Goal: Task Accomplishment & Management: Use online tool/utility

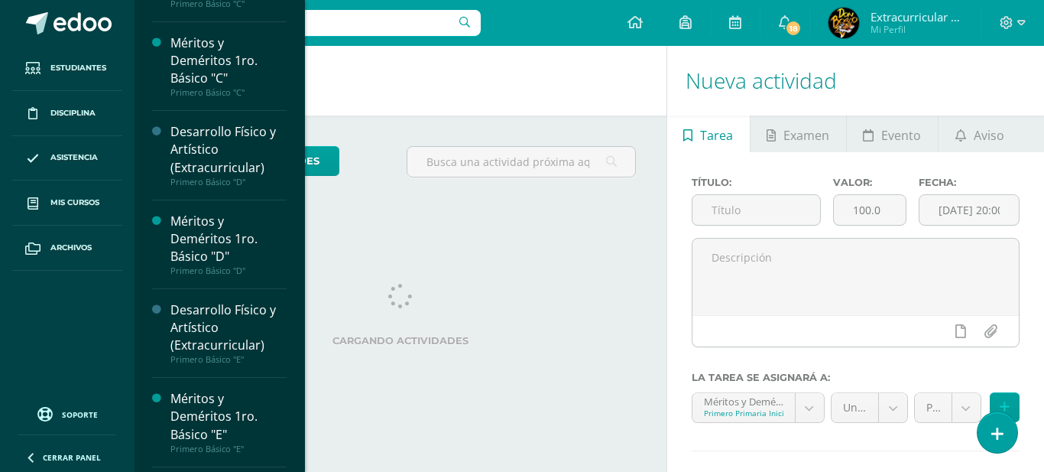
scroll to position [2389, 0]
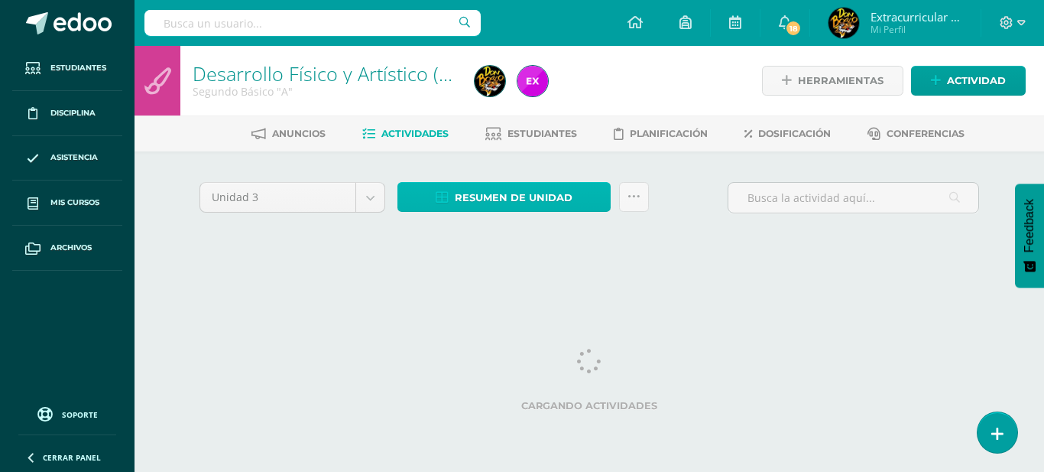
click at [542, 199] on span "Resumen de unidad" at bounding box center [514, 197] width 118 height 28
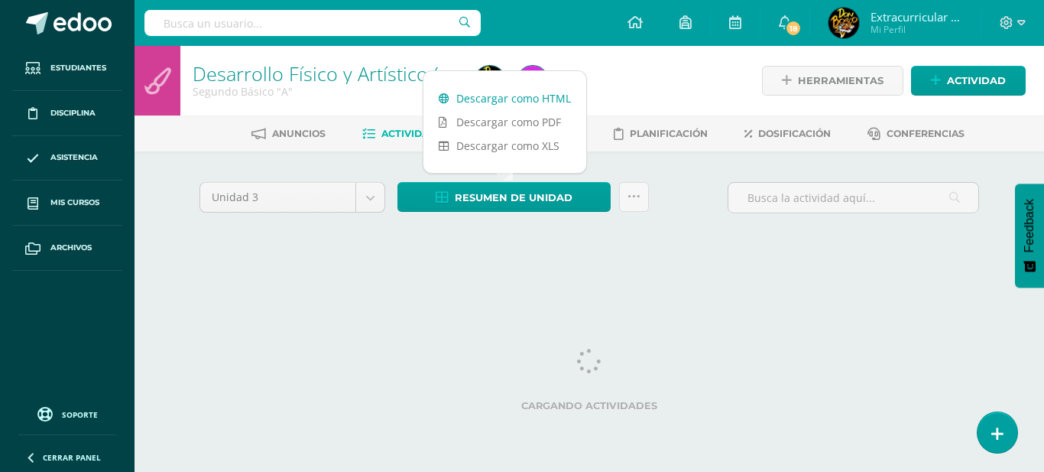
click at [541, 101] on link "Descargar como HTML" at bounding box center [504, 98] width 163 height 24
